Goal: Task Accomplishment & Management: Use online tool/utility

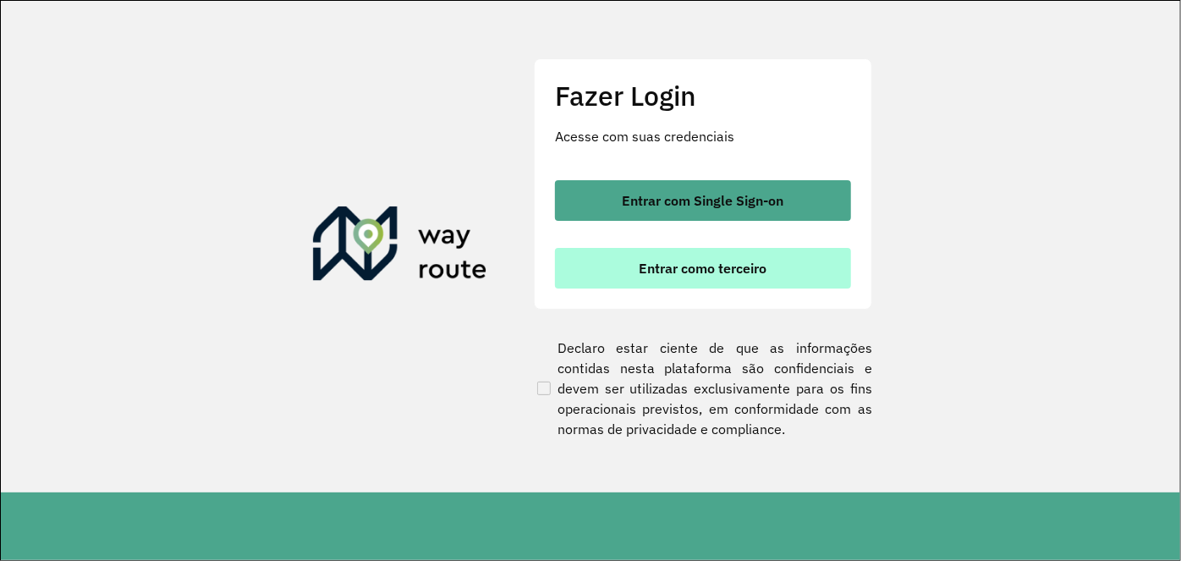
click at [722, 248] on button "Entrar como terceiro" at bounding box center [703, 268] width 296 height 41
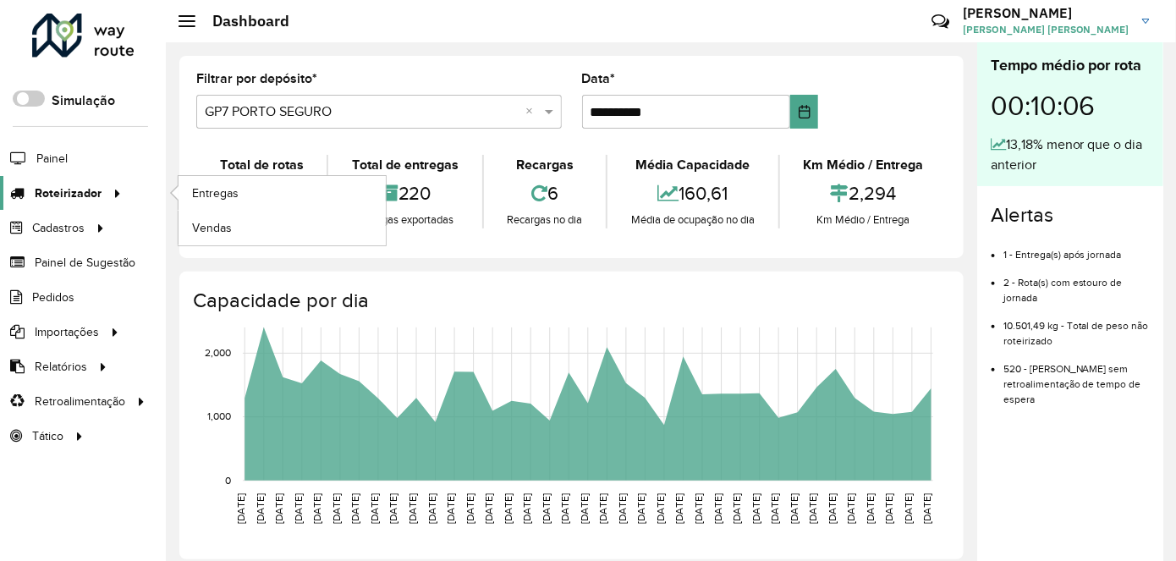
click at [107, 195] on icon at bounding box center [114, 191] width 14 height 25
click at [218, 190] on span "Entregas" at bounding box center [216, 193] width 48 height 18
